Goal: Complete application form

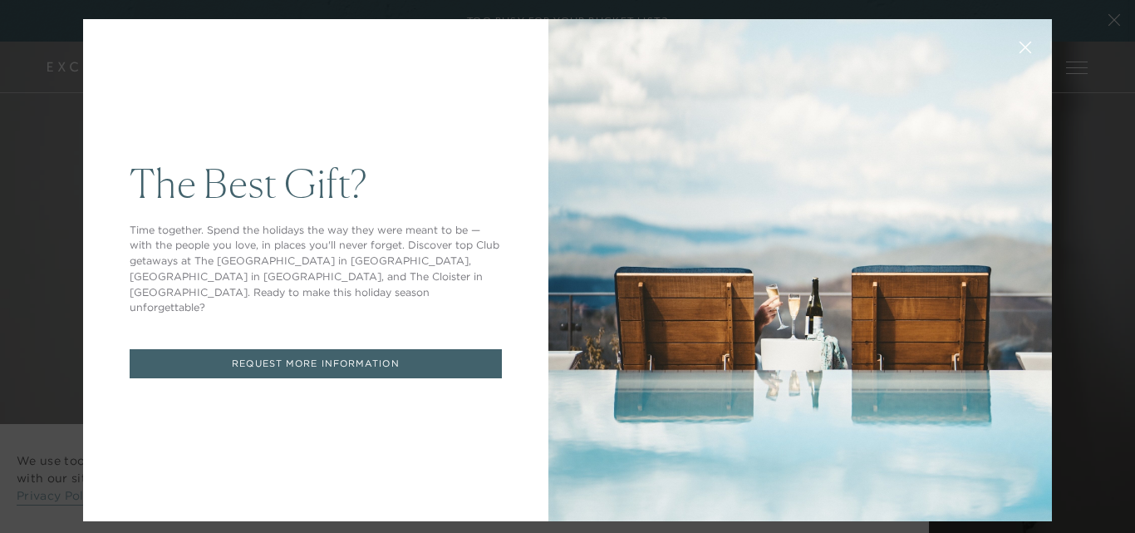
click at [358, 349] on link "REQUEST MORE INFORMATION" at bounding box center [316, 363] width 372 height 29
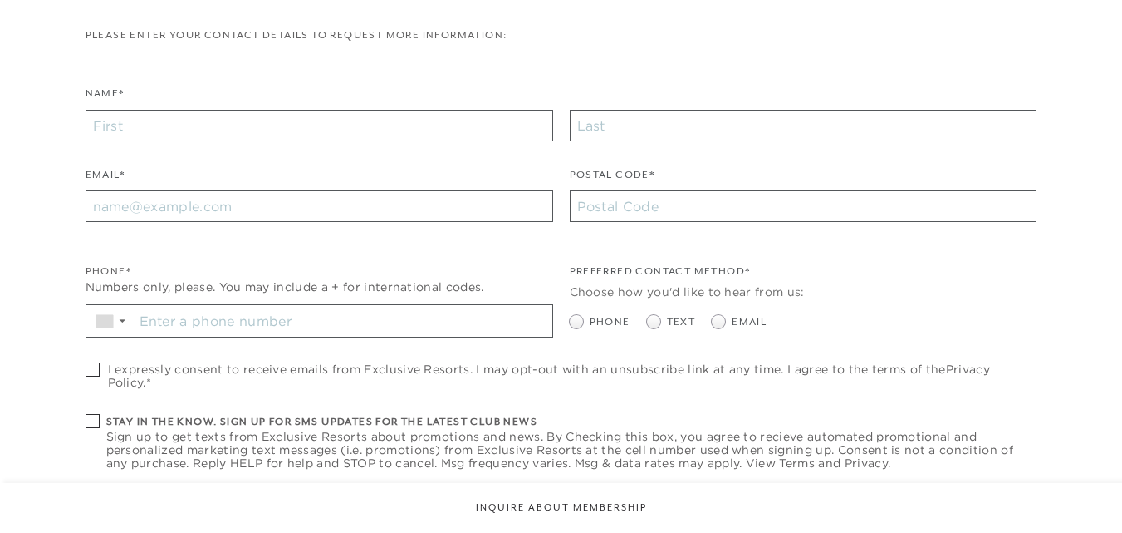
checkbox input "false"
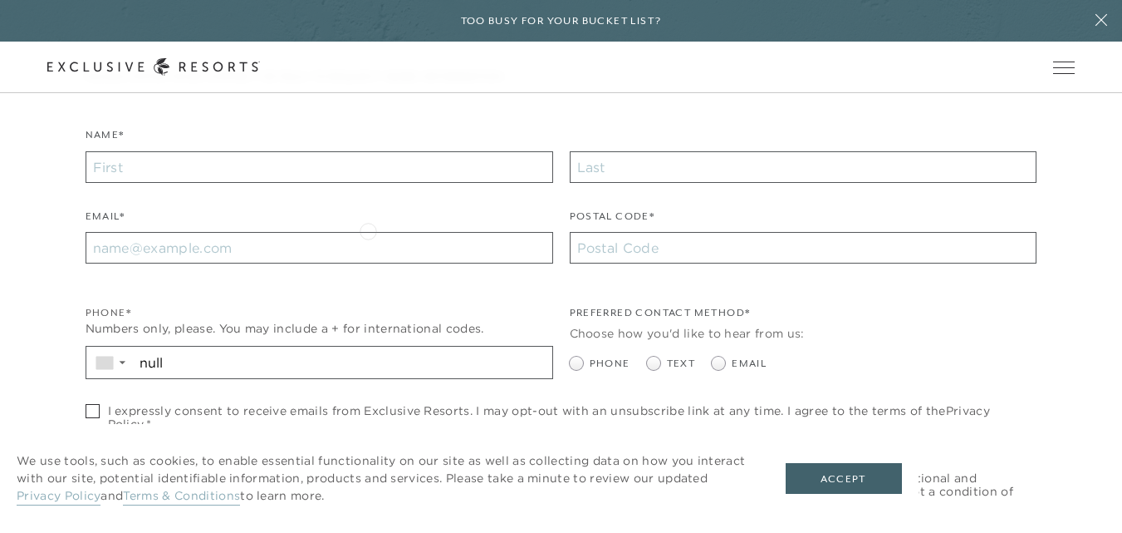
scroll to position [415, 0]
click at [357, 174] on input "Name*" at bounding box center [320, 164] width 468 height 32
type input "Venkatesh"
type input "Nagasamudram"
type input "nvenkatesh7207@gmail.com"
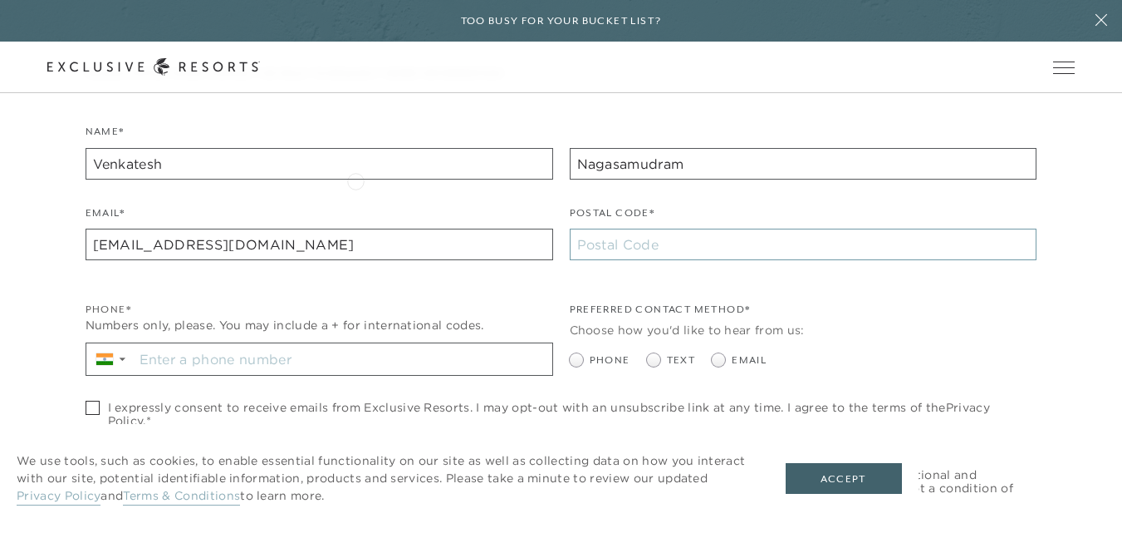
type input "73034"
type input "+91 14054945464"
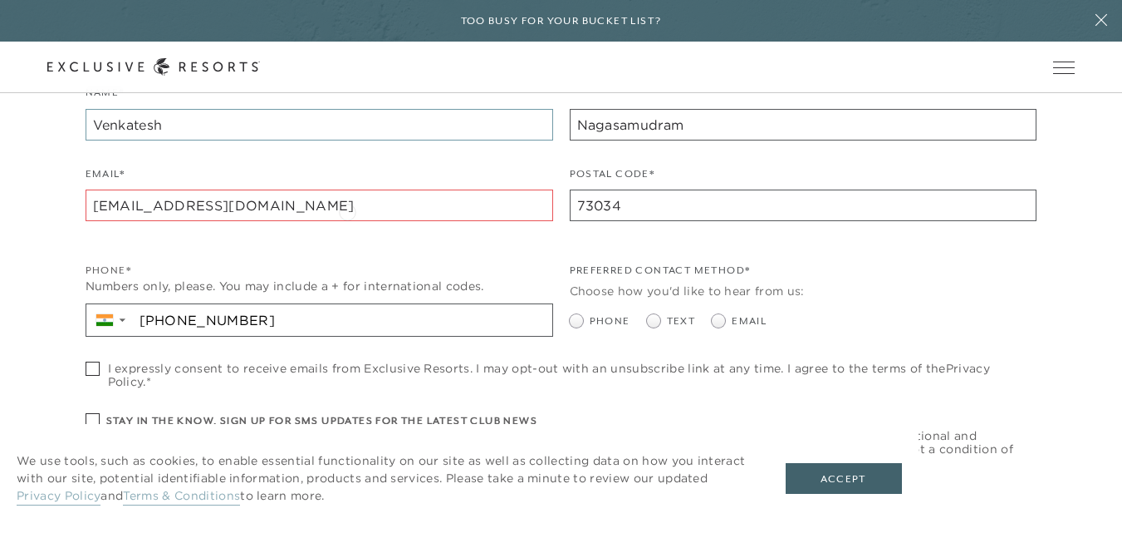
scroll to position [498, 0]
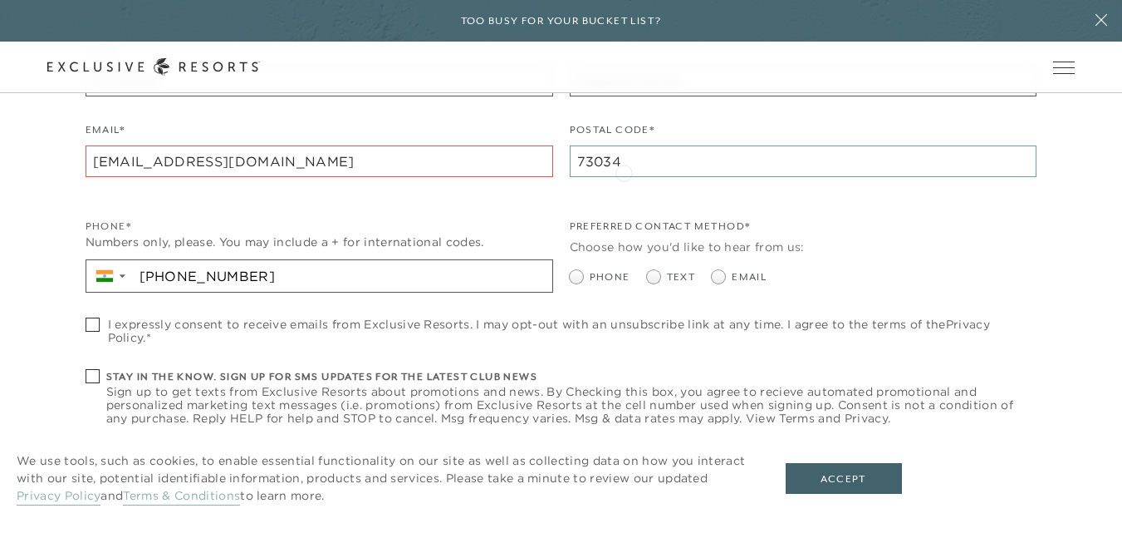
click at [624, 171] on input "73034" at bounding box center [804, 161] width 468 height 32
type input "73013"
click at [324, 152] on input "nvenkatesh7207@gmail.com" at bounding box center [320, 161] width 468 height 32
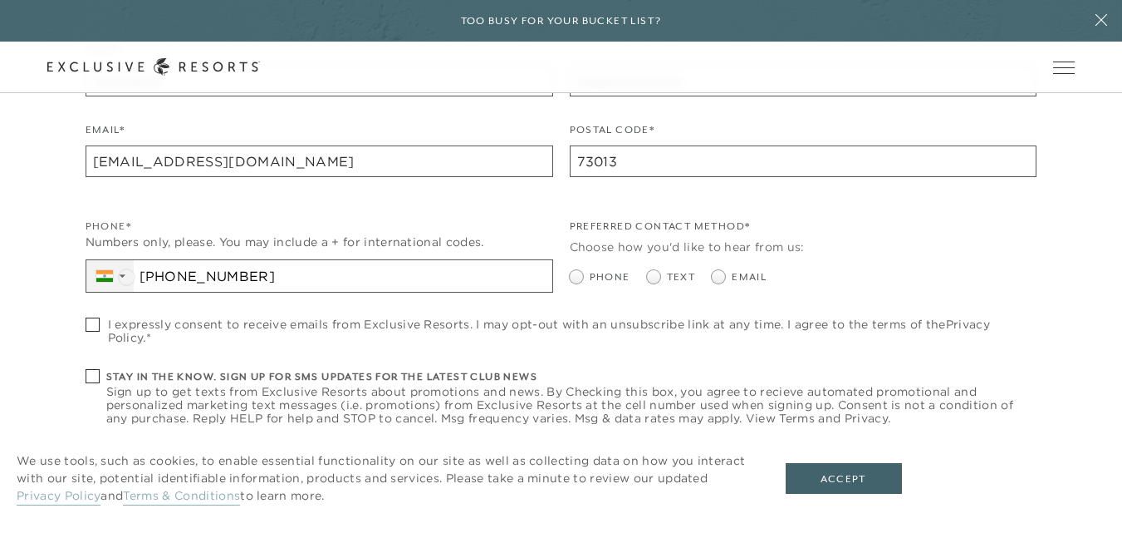
click at [126, 275] on span "▼" at bounding box center [122, 276] width 11 height 10
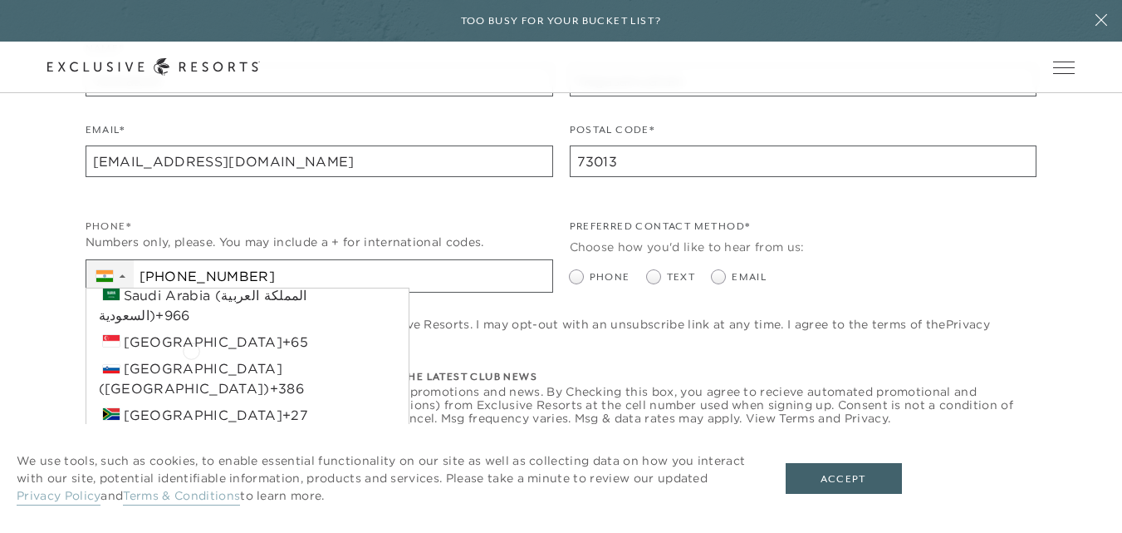
scroll to position [2029, 0]
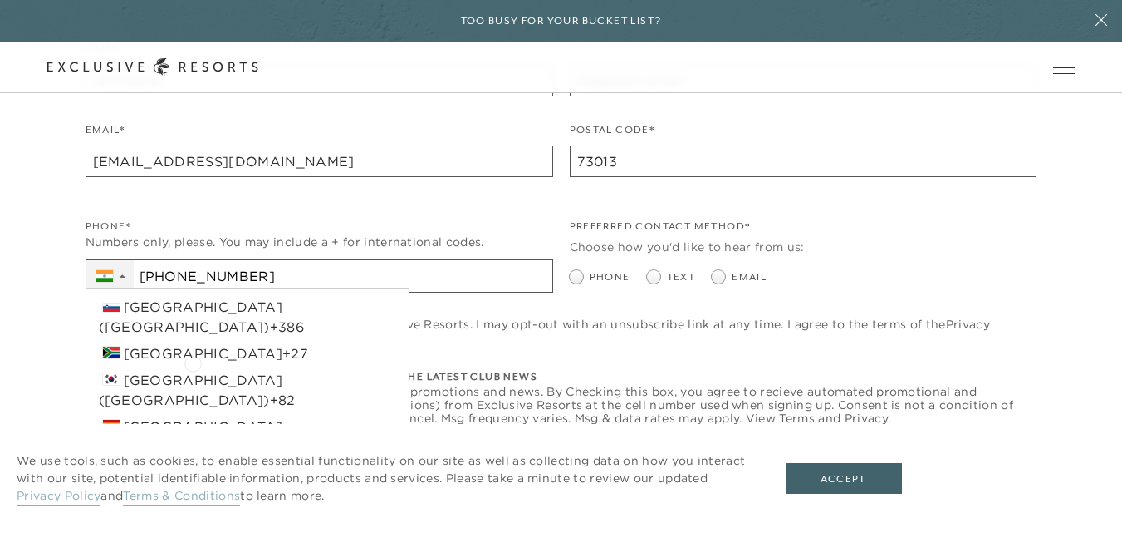
type input "+1 405 494 5464"
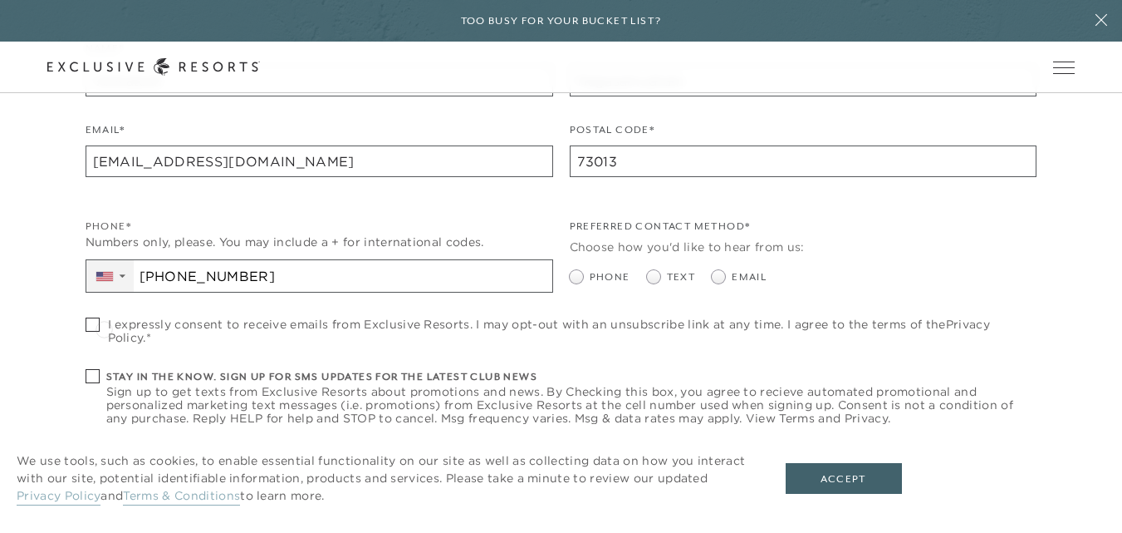
click at [104, 327] on span at bounding box center [97, 324] width 22 height 14
checkbox input "true"
click at [93, 383] on span at bounding box center [93, 376] width 14 height 14
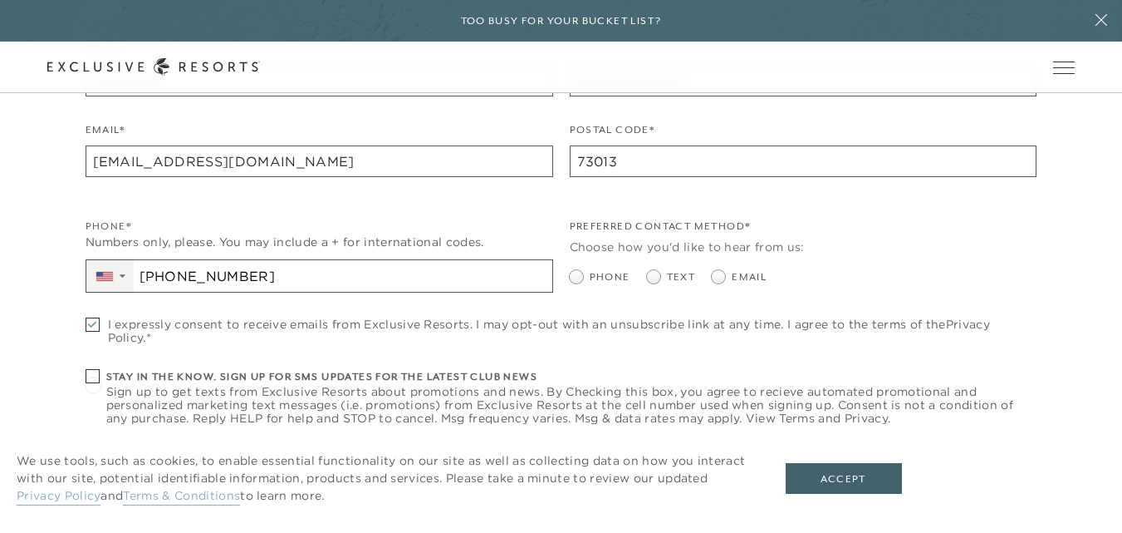
checkbox input "true"
click at [712, 278] on span at bounding box center [718, 276] width 13 height 13
radio input "true"
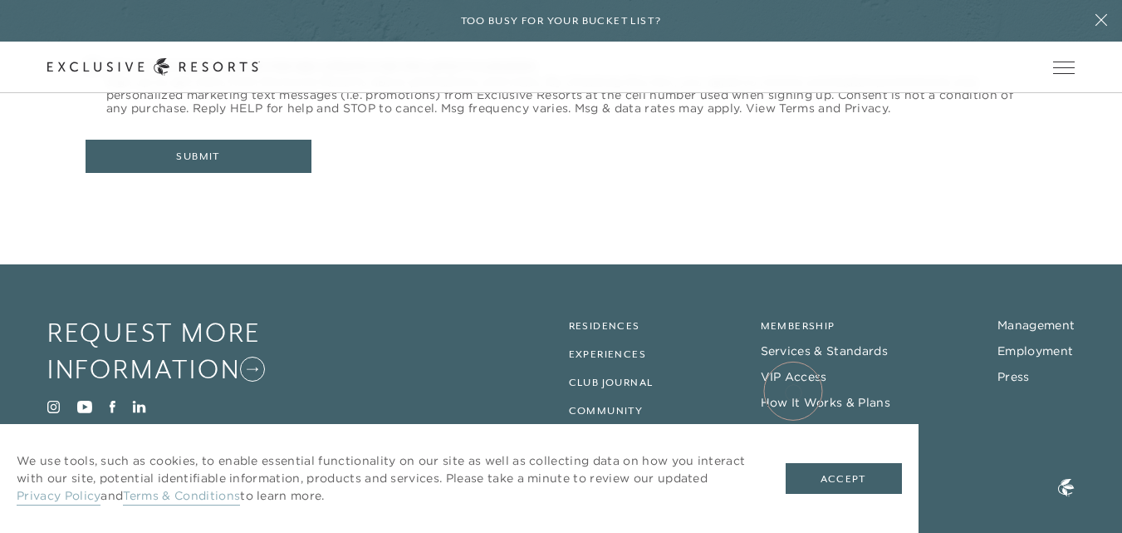
scroll to position [825, 0]
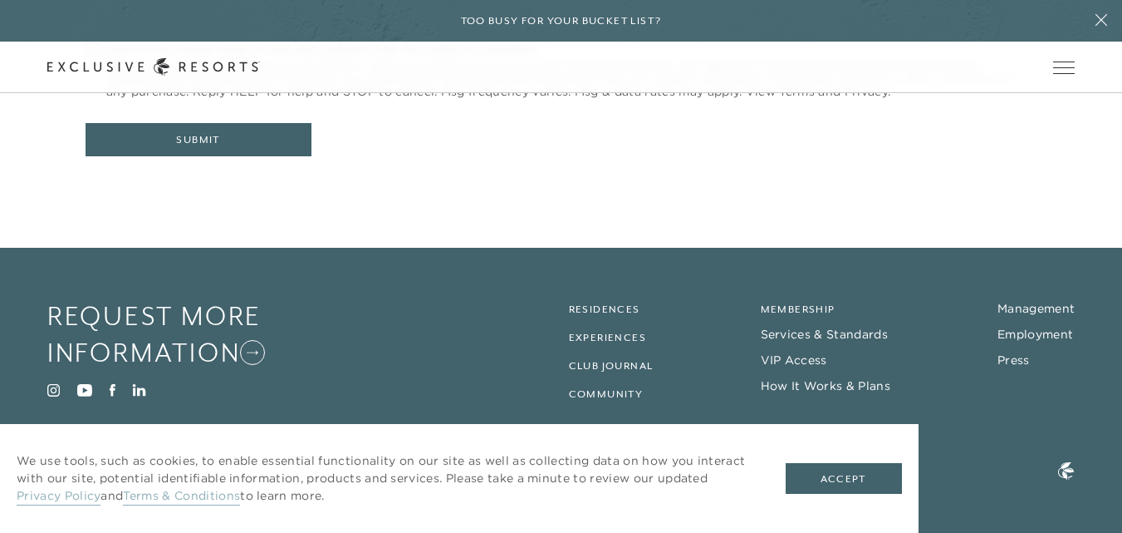
click at [204, 93] on header "Skip to main content Too busy for your bucket list? Not a bucket list. A bluepr…" at bounding box center [561, 46] width 1122 height 93
click at [837, 476] on button "Accept" at bounding box center [844, 479] width 116 height 32
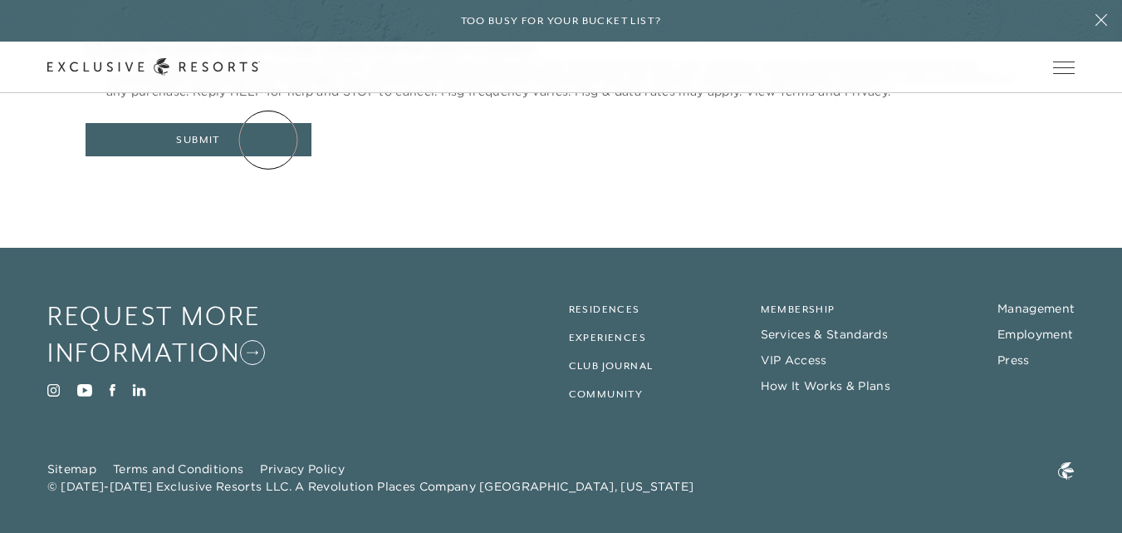
click at [268, 93] on header "Skip to main content Too busy for your bucket list? Not a bucket list. A bluepr…" at bounding box center [561, 46] width 1122 height 93
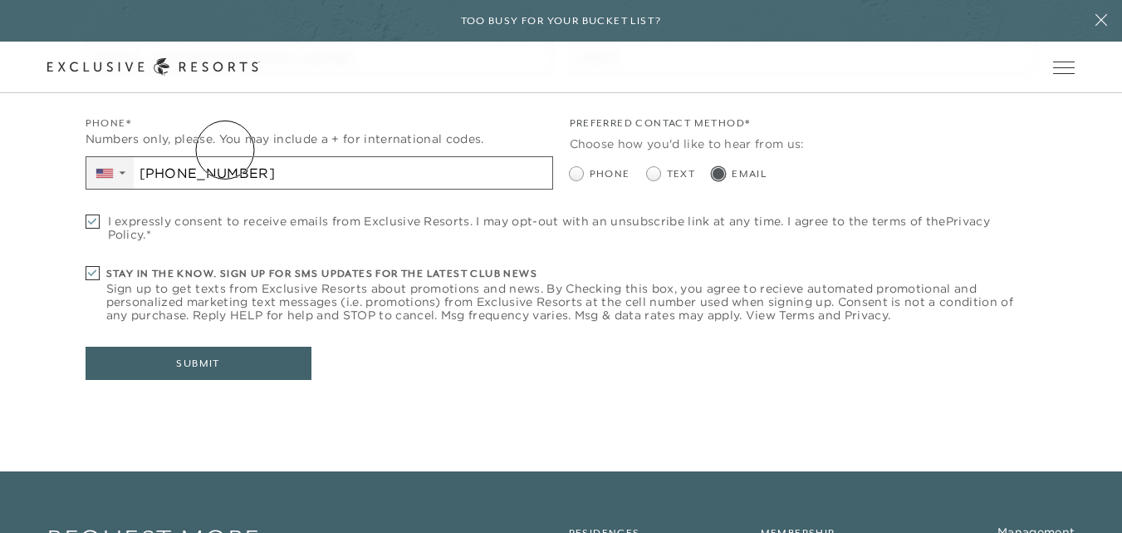
scroll to position [576, 0]
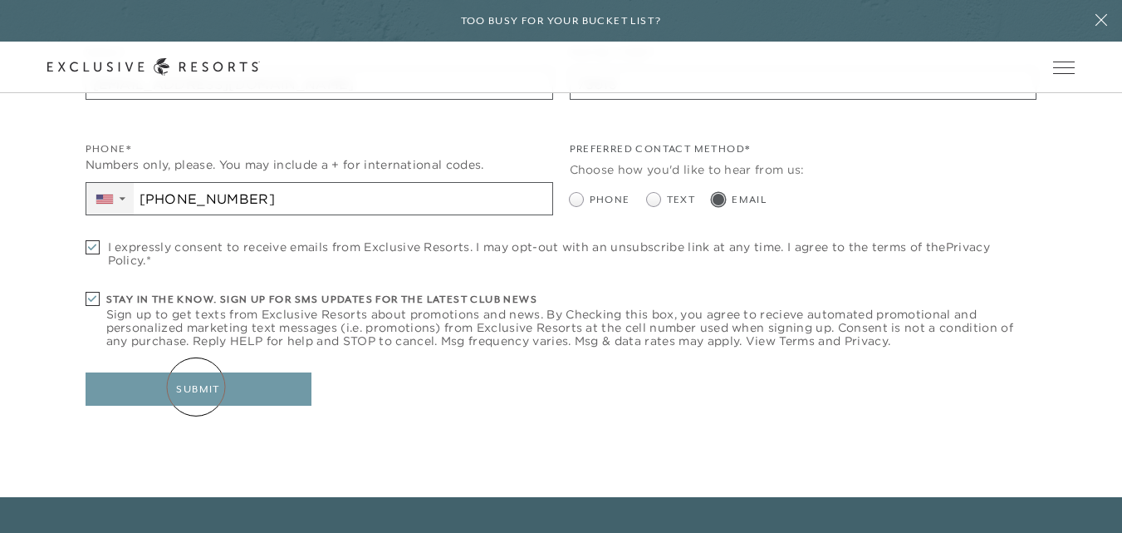
click at [196, 386] on button "Submit" at bounding box center [199, 388] width 226 height 33
